Goal: Information Seeking & Learning: Learn about a topic

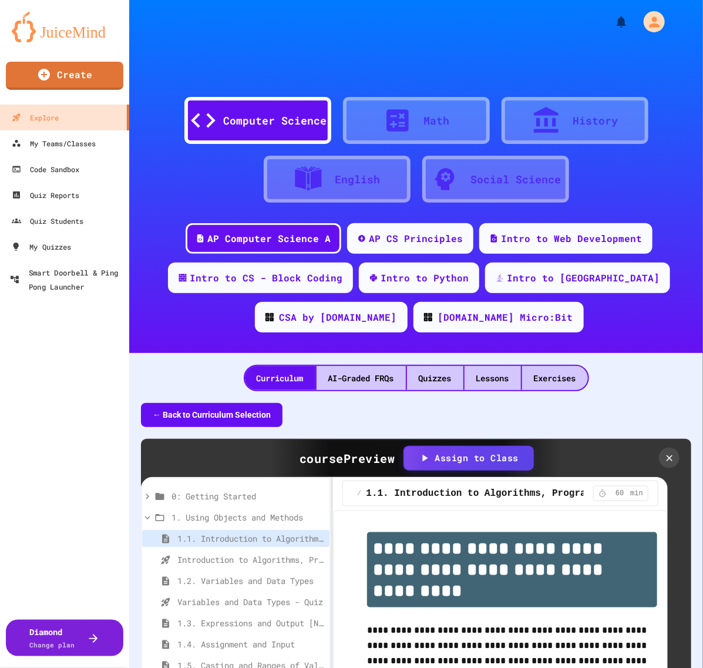
scroll to position [5506, 0]
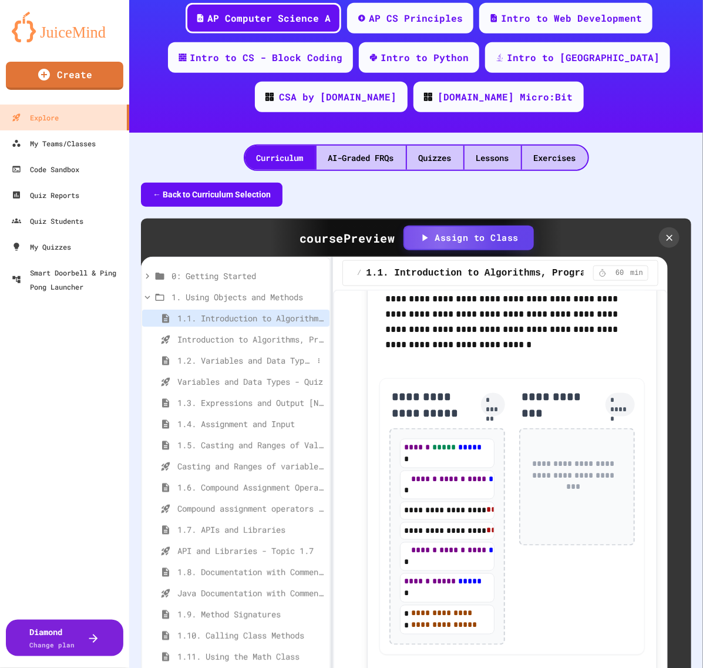
click at [197, 354] on span "1.2. Variables and Data Types" at bounding box center [245, 360] width 136 height 12
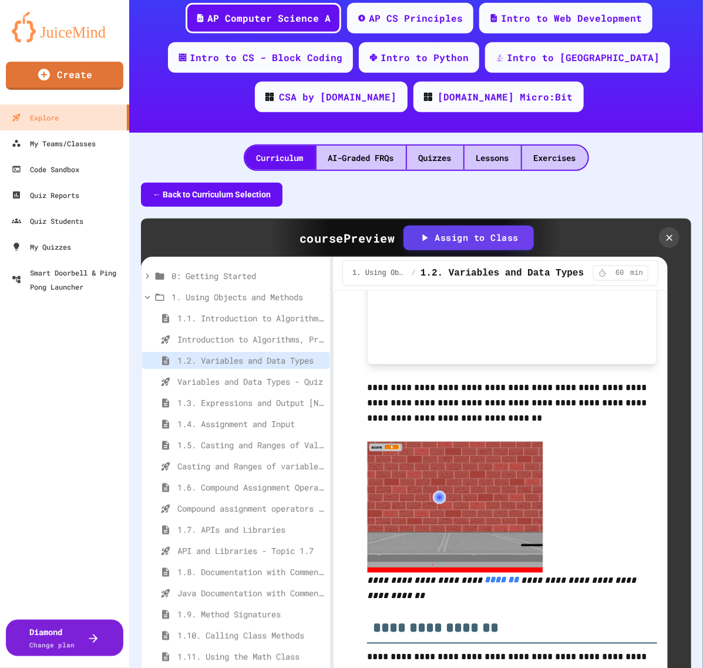
scroll to position [808, 0]
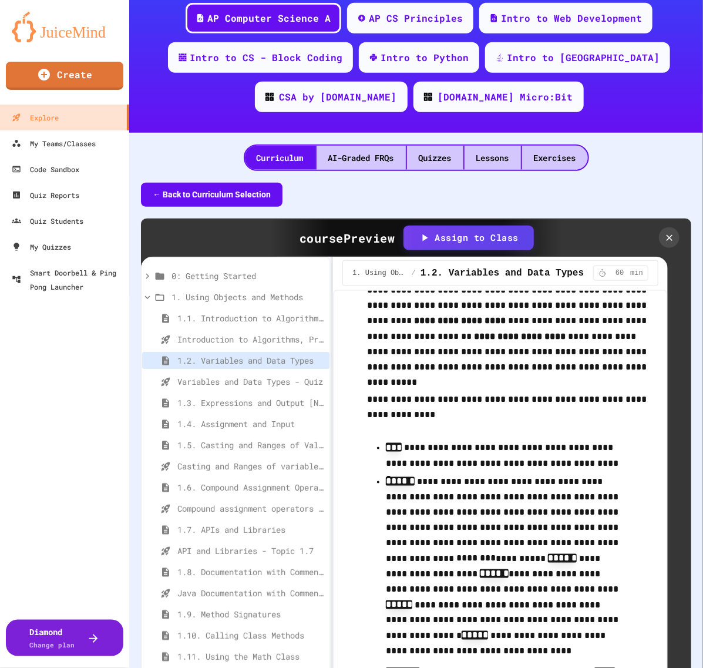
click at [523, 413] on p "**********" at bounding box center [512, 407] width 290 height 31
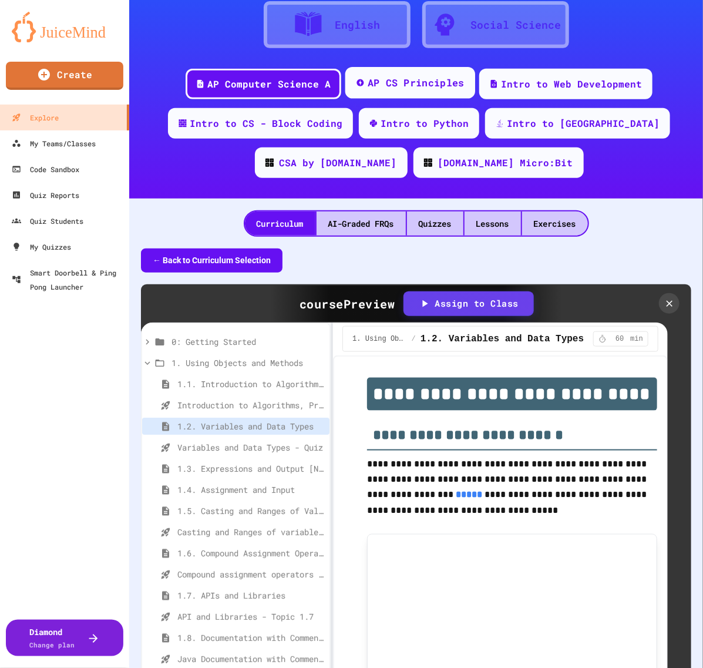
scroll to position [81, 0]
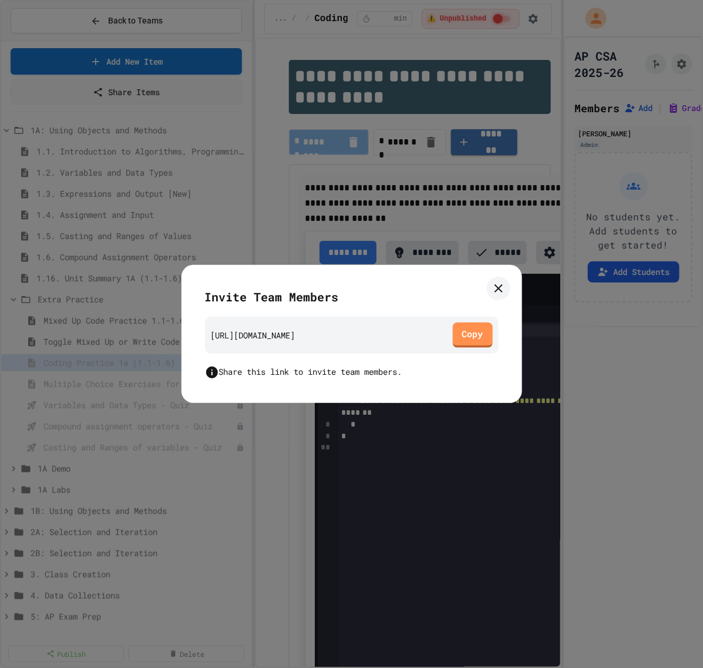
click at [495, 288] on icon at bounding box center [499, 288] width 14 height 14
